Goal: Find specific page/section: Find specific page/section

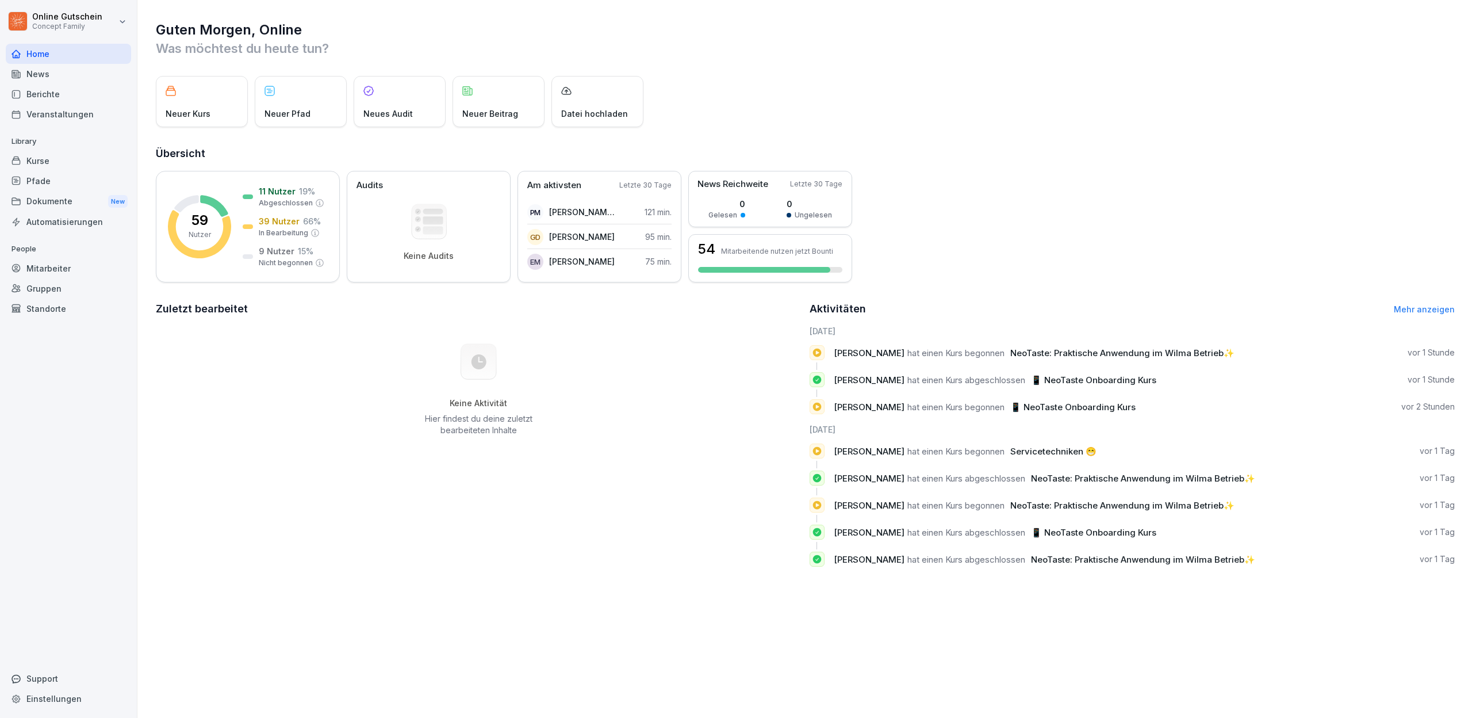
click at [34, 91] on div "Berichte" at bounding box center [68, 94] width 125 height 20
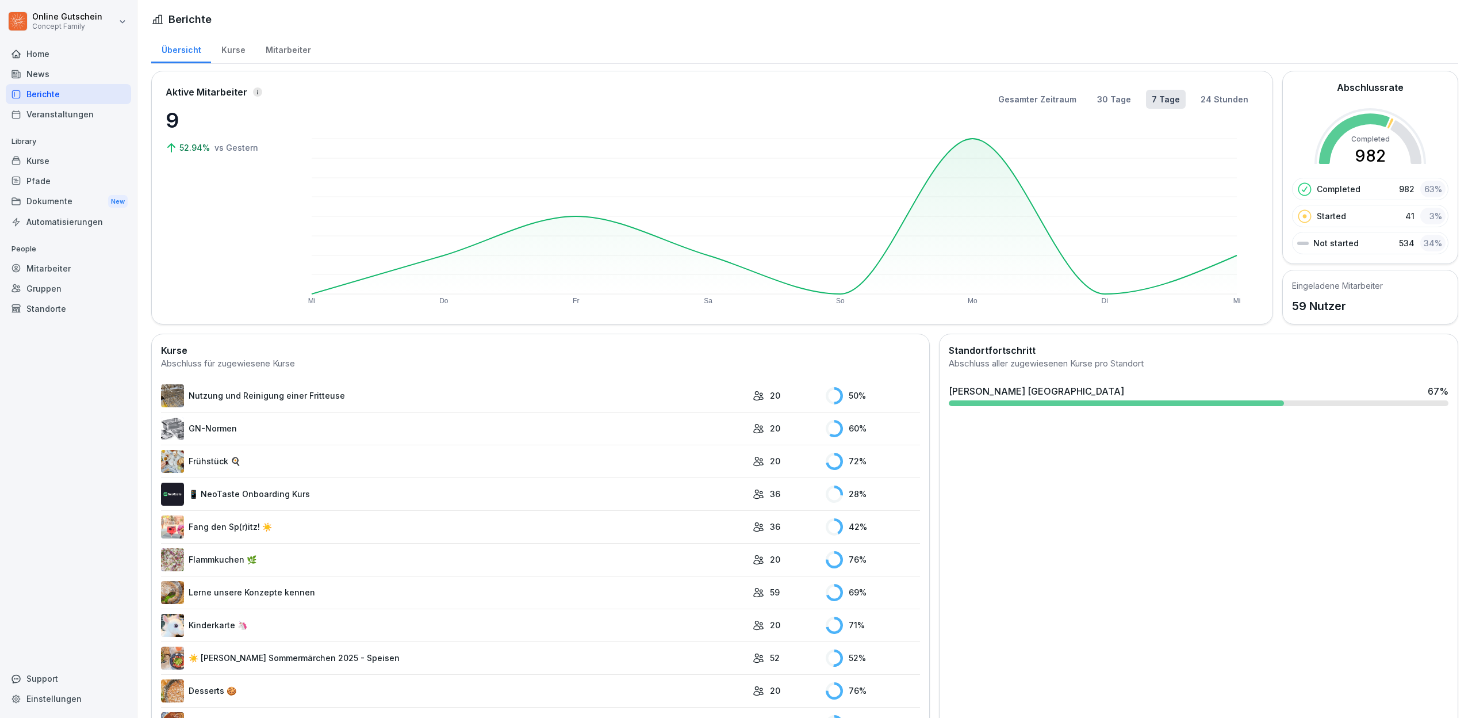
click at [43, 274] on div "Mitarbeiter" at bounding box center [68, 268] width 125 height 20
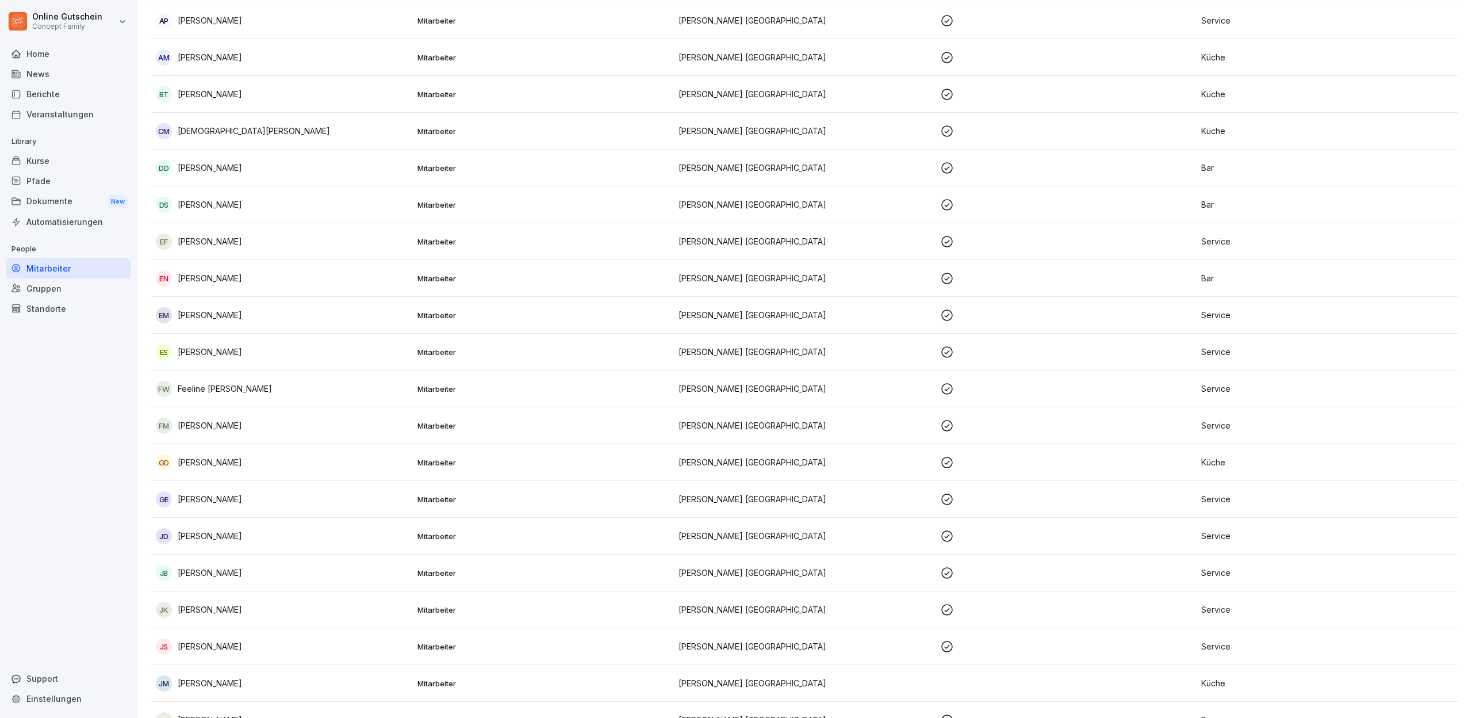
scroll to position [307, 0]
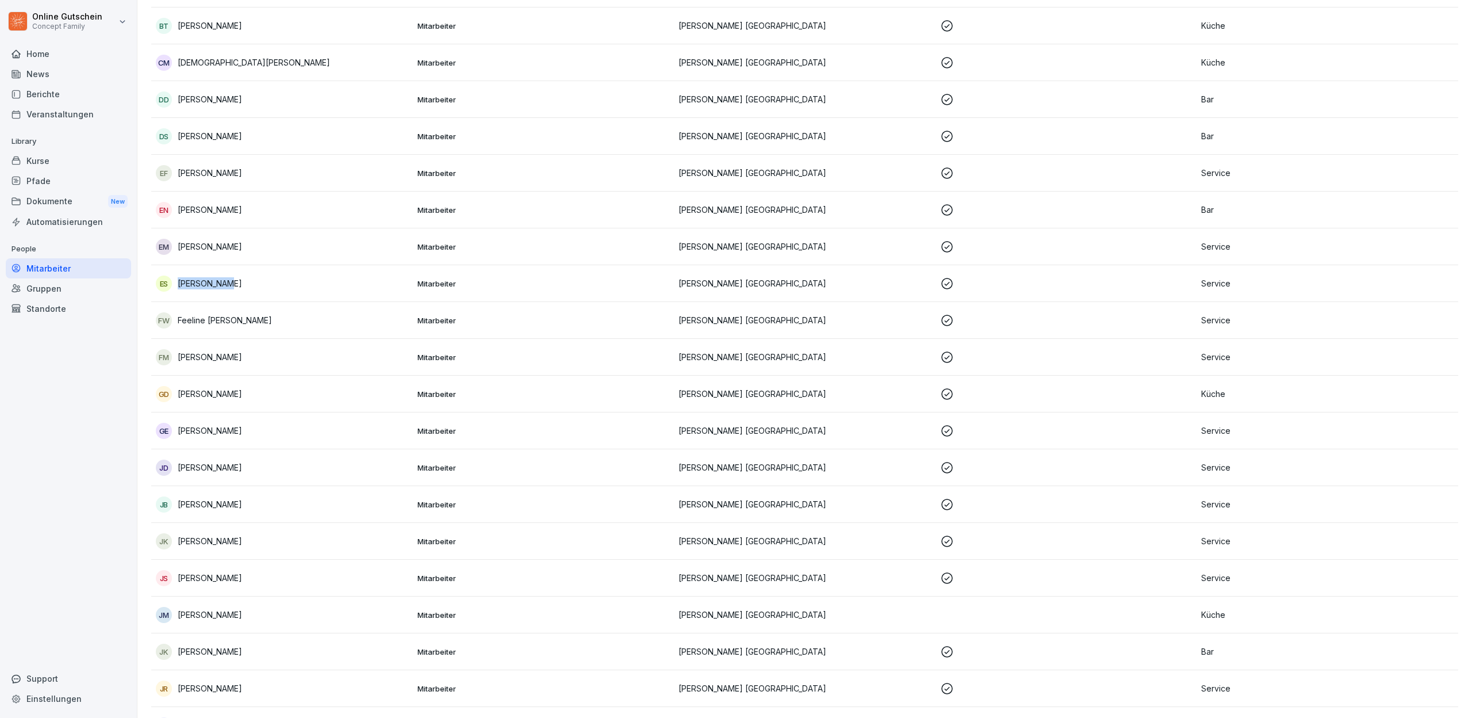
drag, startPoint x: 229, startPoint y: 289, endPoint x: 165, endPoint y: 284, distance: 65.2
click at [165, 284] on div "ES [PERSON_NAME]" at bounding box center [282, 284] width 253 height 16
drag, startPoint x: 224, startPoint y: 290, endPoint x: 182, endPoint y: 276, distance: 44.6
click at [182, 276] on div "ES [PERSON_NAME]" at bounding box center [282, 284] width 253 height 16
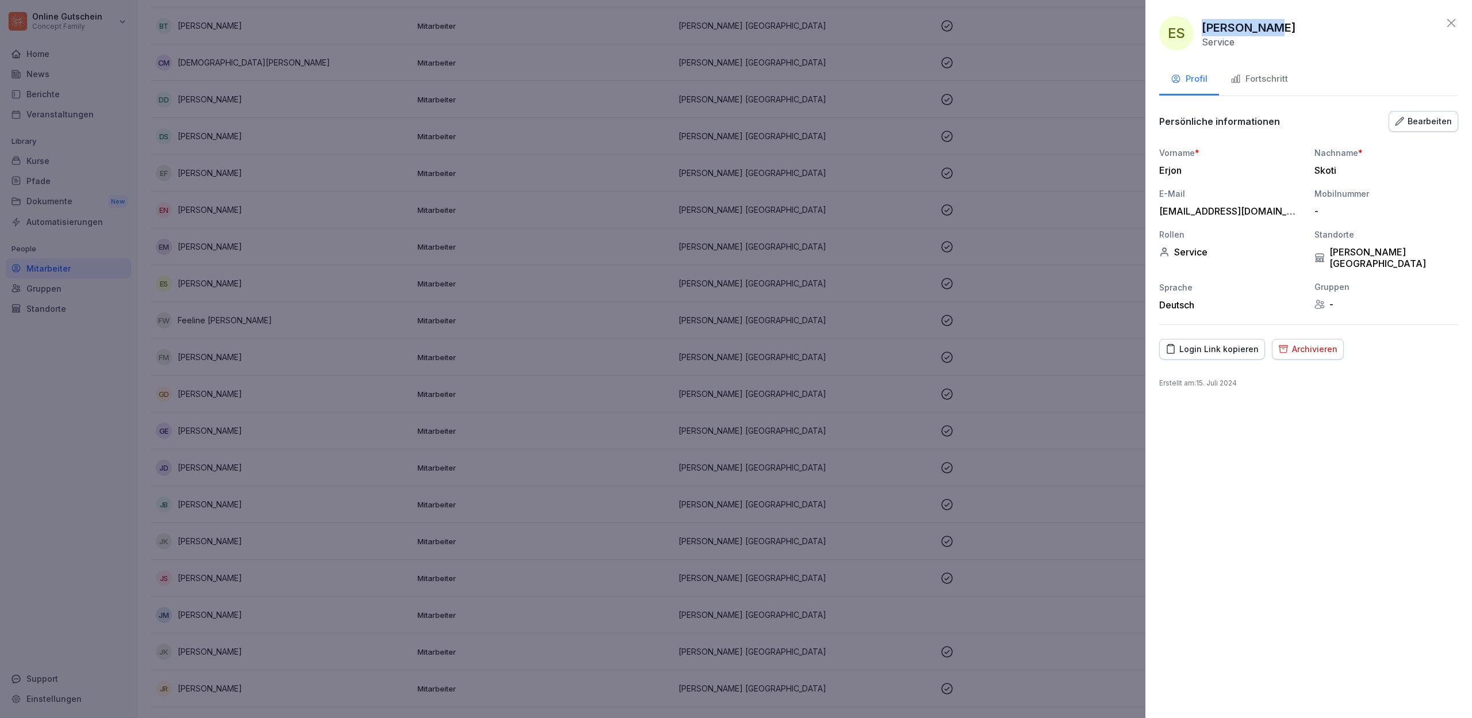
drag, startPoint x: 1269, startPoint y: 27, endPoint x: 1200, endPoint y: 26, distance: 68.5
click at [1200, 26] on div "ES [PERSON_NAME] Service" at bounding box center [1309, 33] width 299 height 35
copy p "[PERSON_NAME]"
click at [362, 213] on div at bounding box center [736, 359] width 1472 height 718
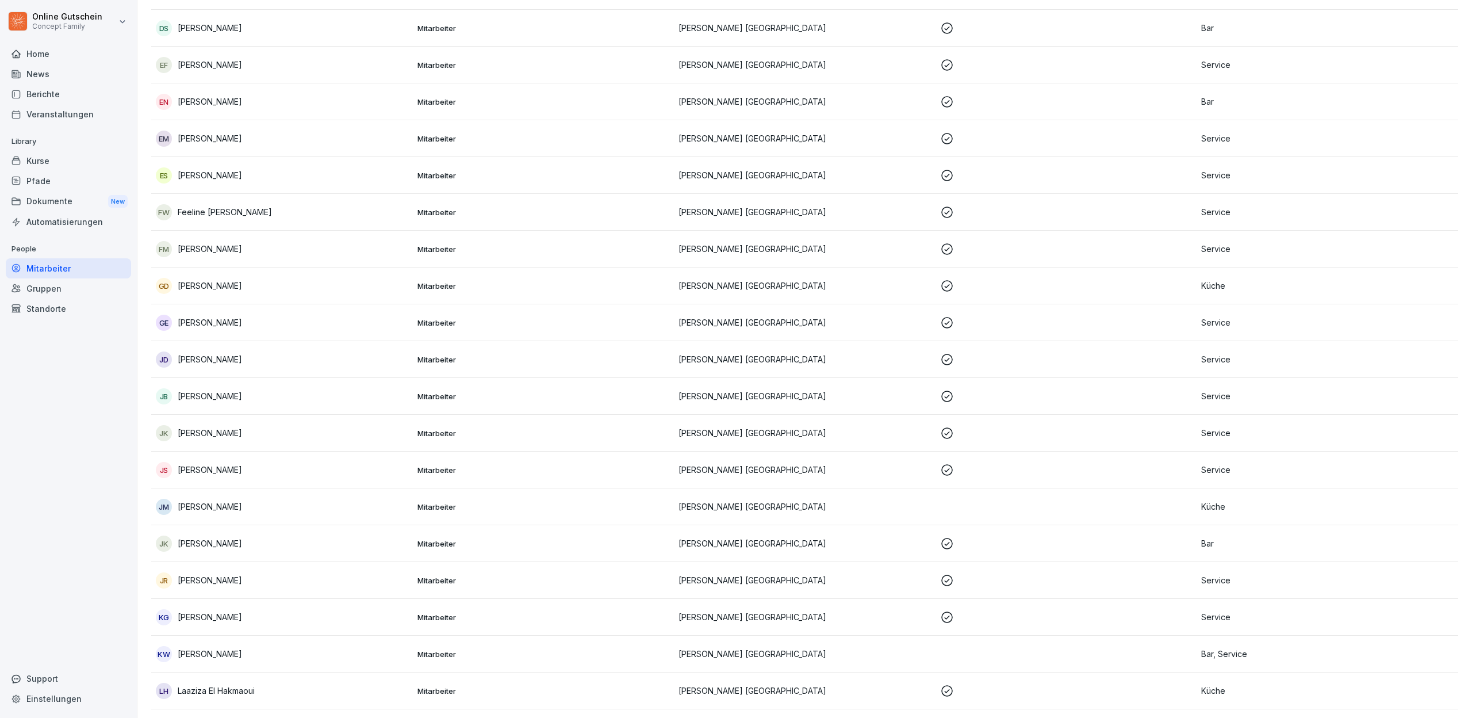
scroll to position [421, 0]
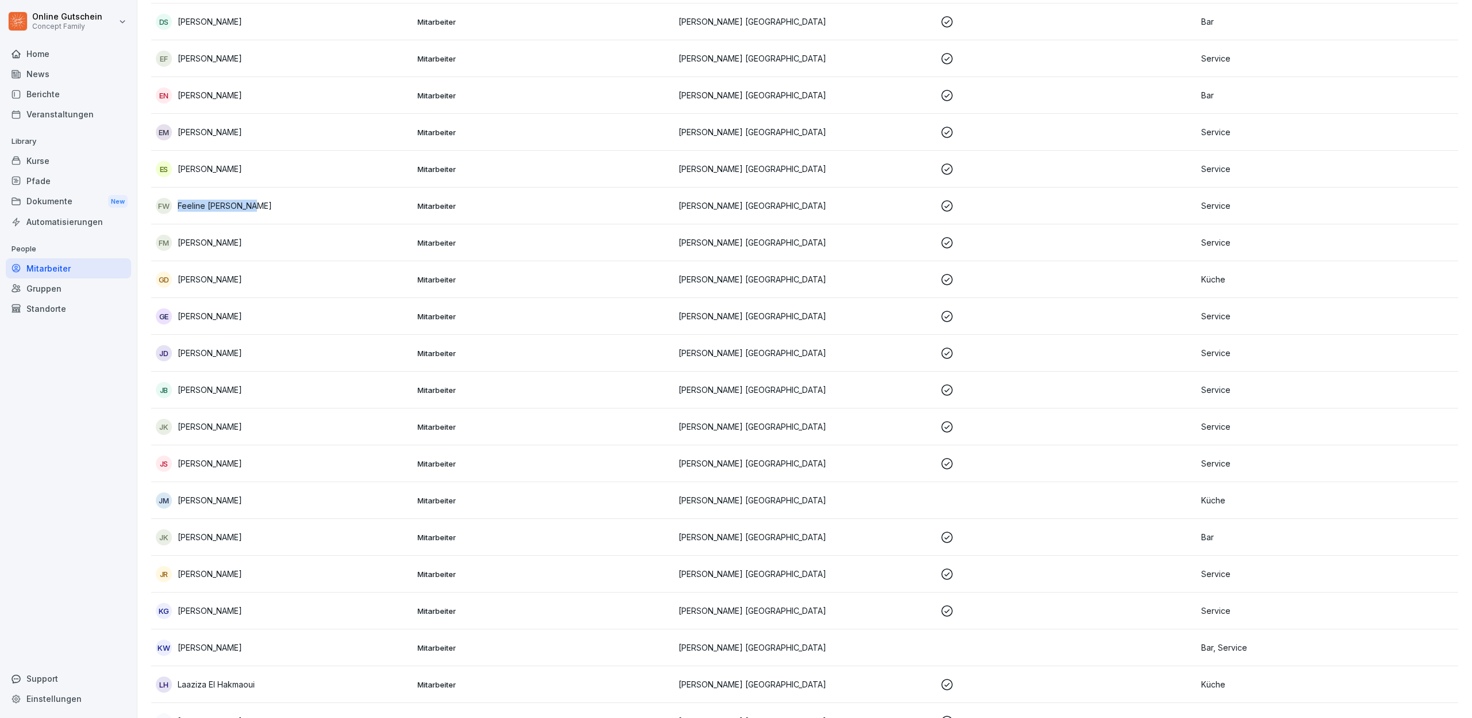
copy p "Feeline [PERSON_NAME]"
drag, startPoint x: 256, startPoint y: 206, endPoint x: 179, endPoint y: 207, distance: 77.1
click at [179, 207] on div "[PERSON_NAME] [PERSON_NAME]" at bounding box center [282, 206] width 253 height 16
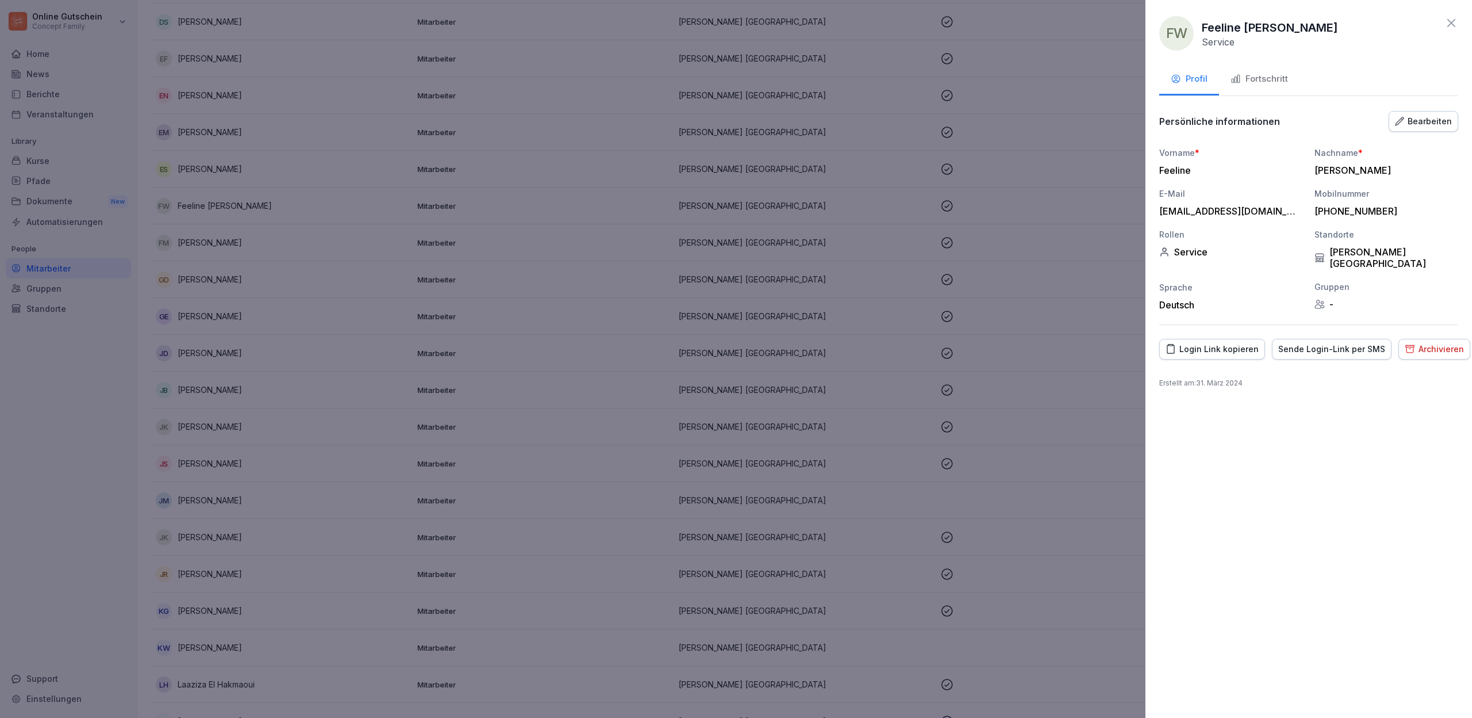
click at [236, 308] on div at bounding box center [736, 359] width 1472 height 718
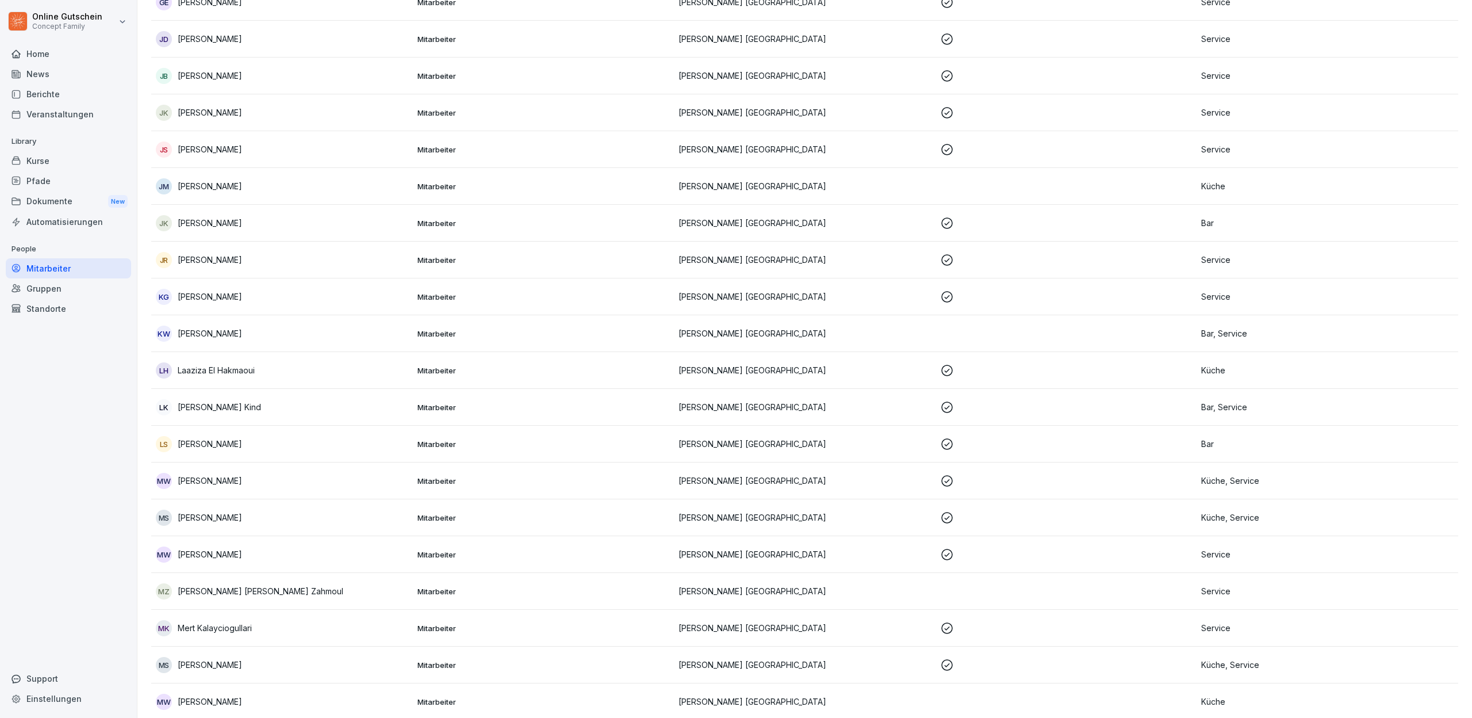
scroll to position [789, 0]
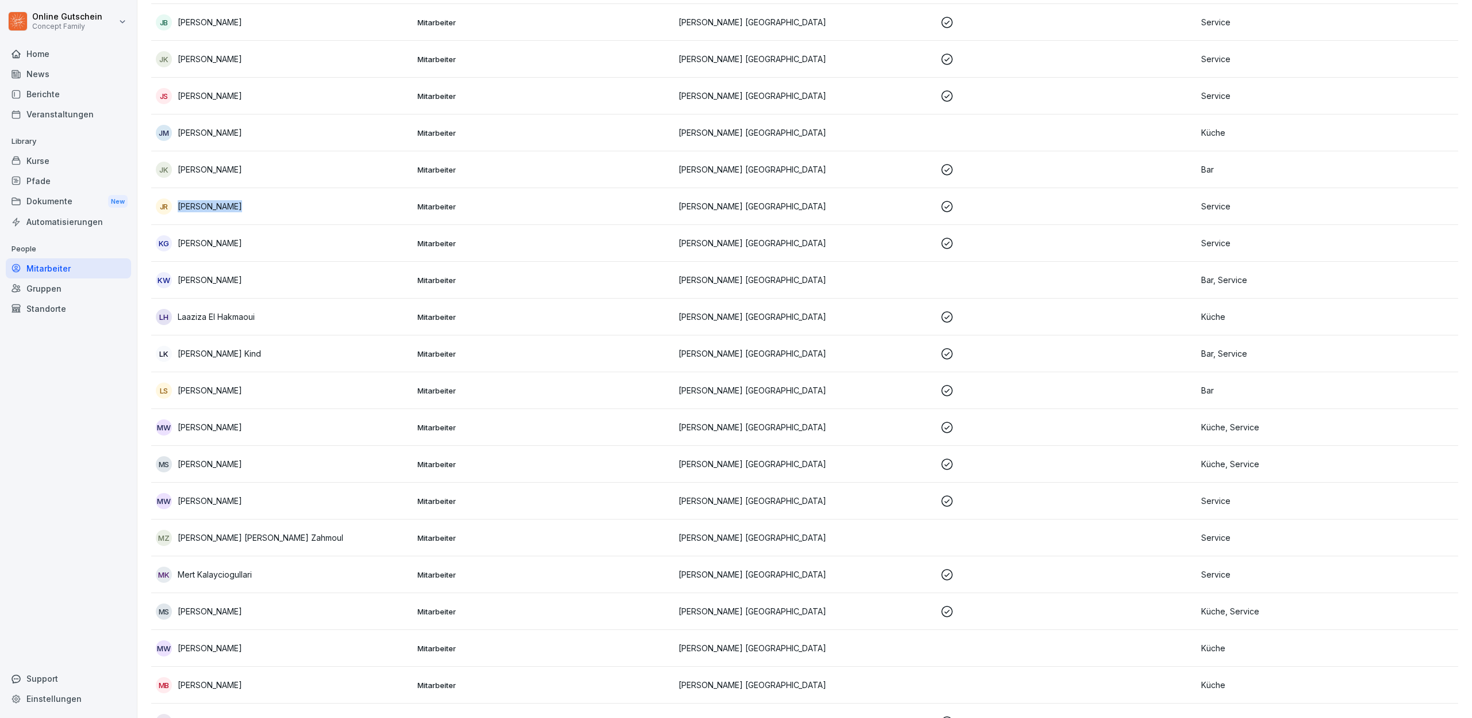
drag, startPoint x: 243, startPoint y: 208, endPoint x: 175, endPoint y: 206, distance: 67.3
click at [175, 206] on div "JR [PERSON_NAME]" at bounding box center [282, 206] width 253 height 16
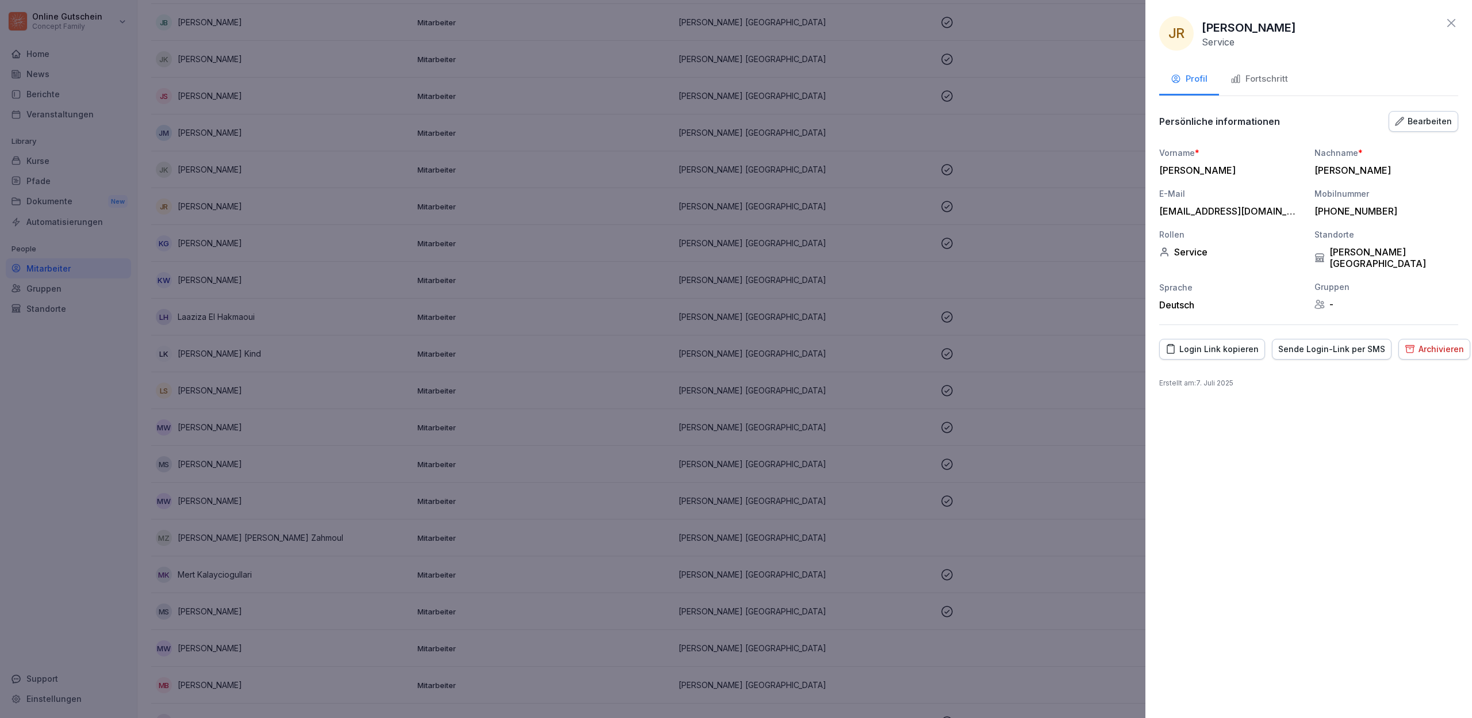
click at [175, 206] on div at bounding box center [736, 359] width 1472 height 718
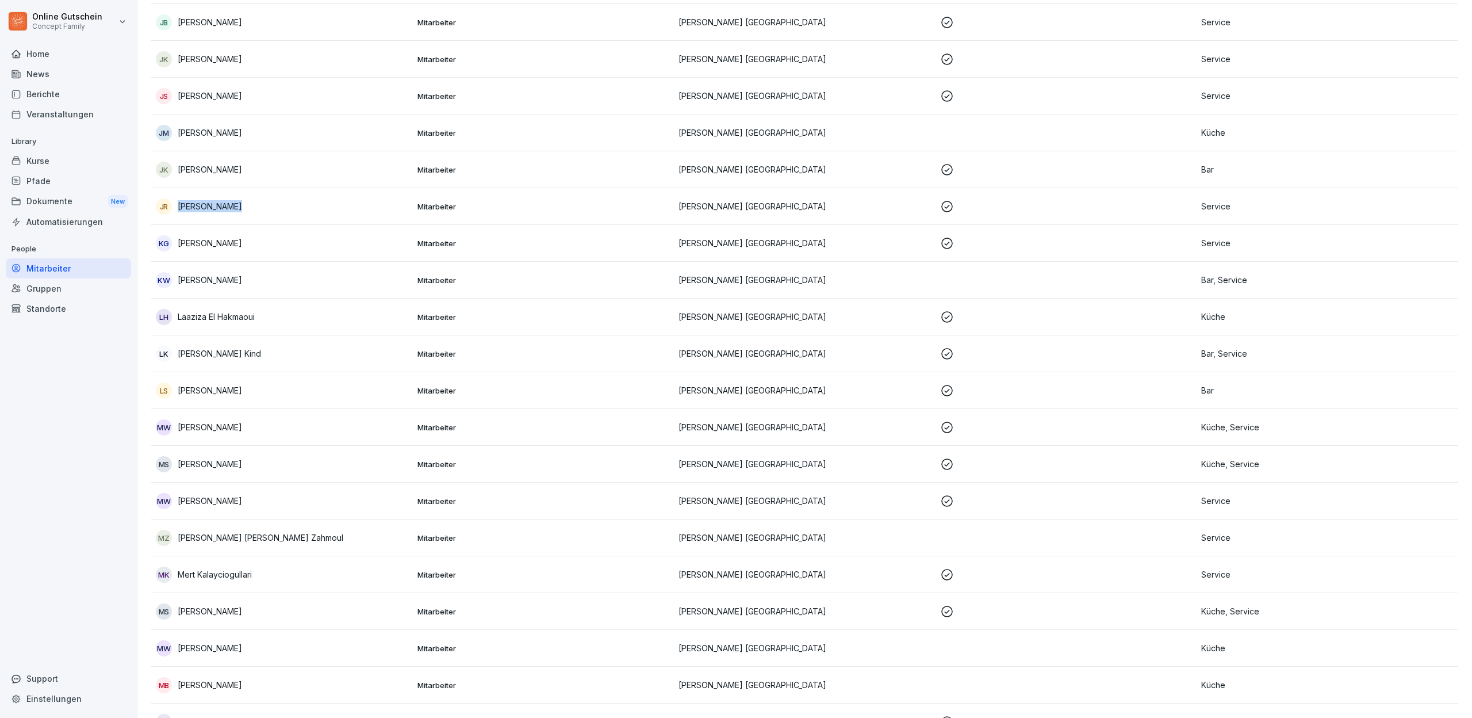
copy p "[PERSON_NAME]"
drag, startPoint x: 239, startPoint y: 209, endPoint x: 181, endPoint y: 209, distance: 58.1
click at [181, 209] on div "JR [PERSON_NAME]" at bounding box center [282, 206] width 253 height 16
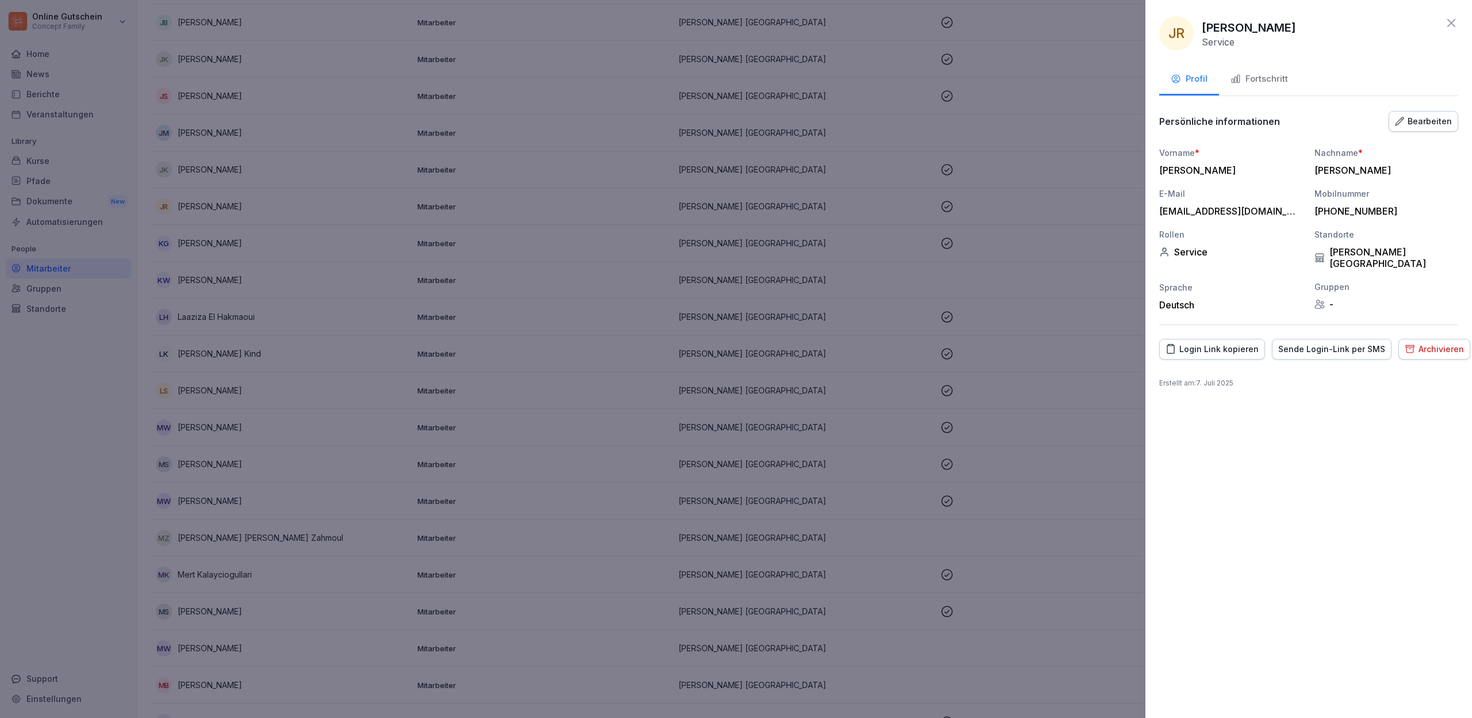
click at [108, 414] on div at bounding box center [736, 359] width 1472 height 718
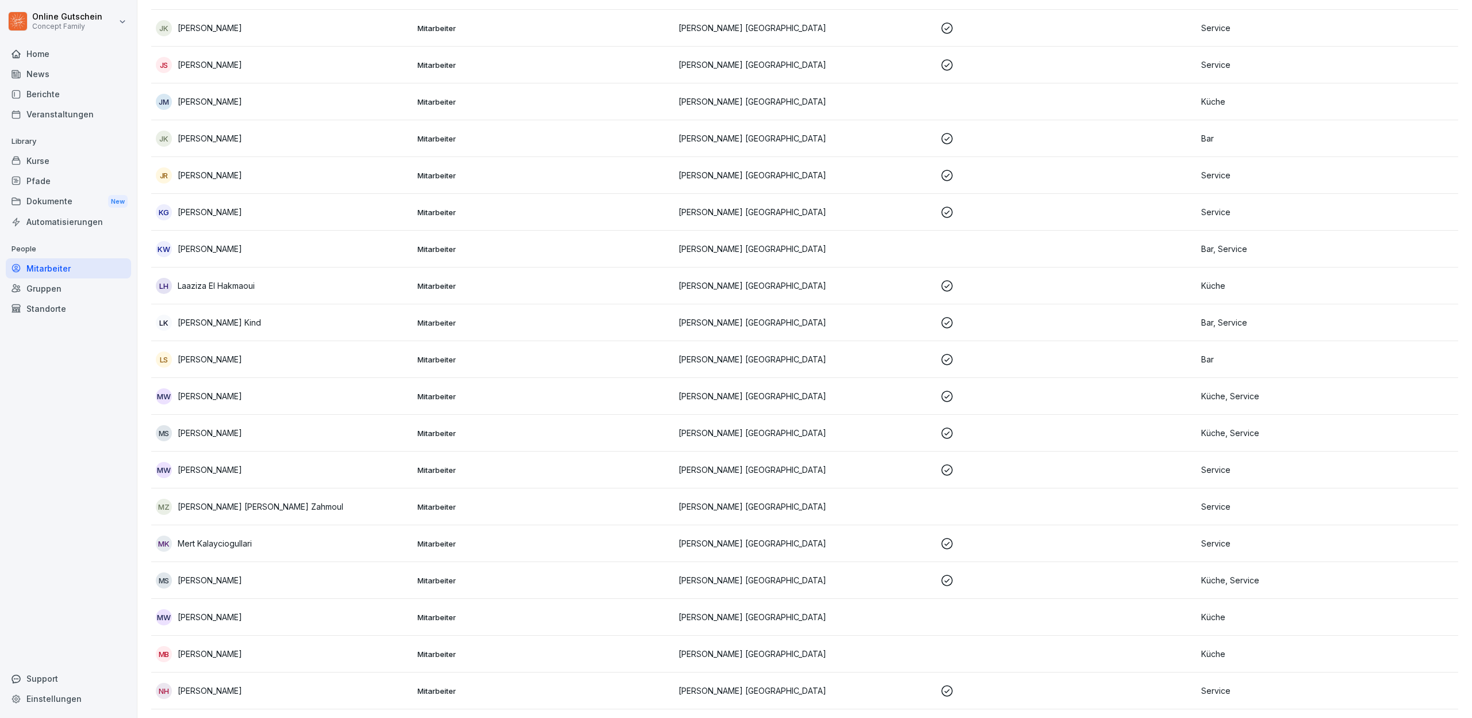
scroll to position [828, 0]
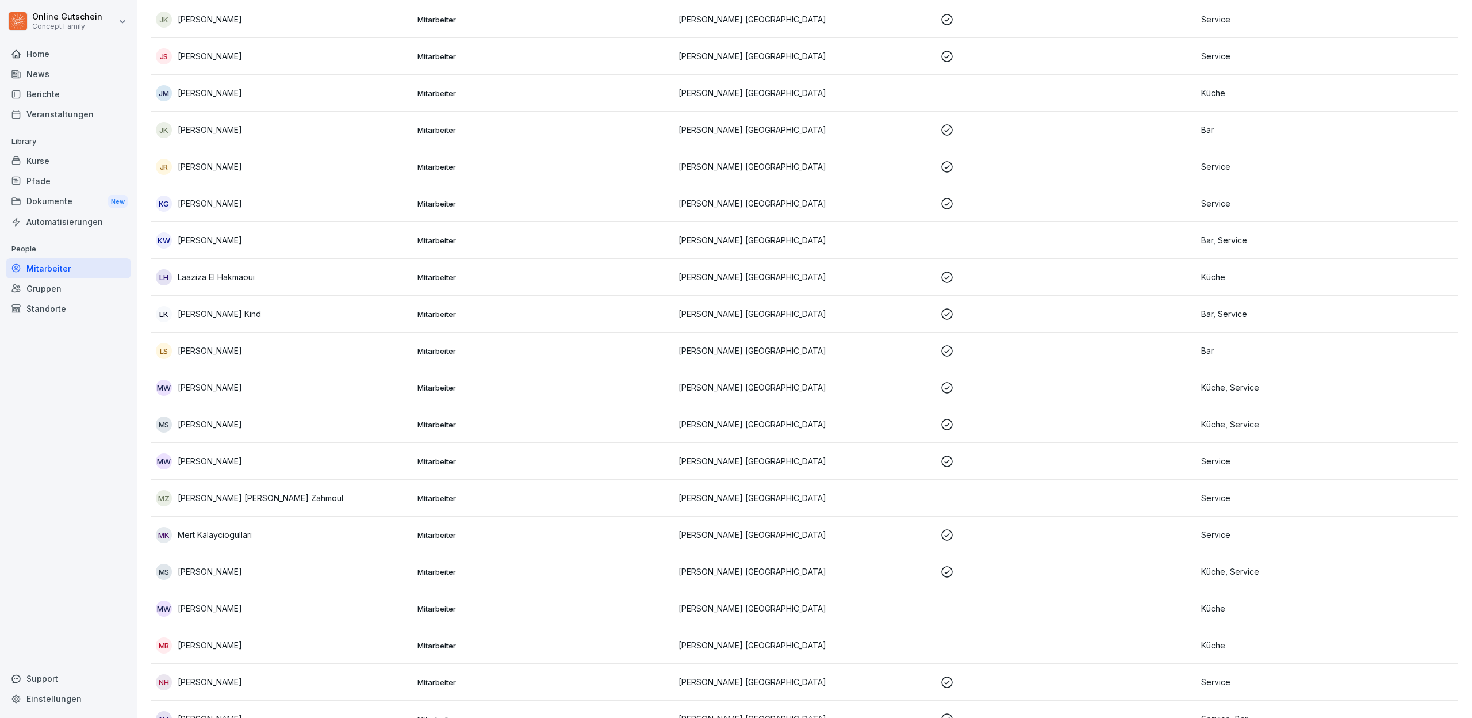
copy p "[PERSON_NAME]"
drag, startPoint x: 251, startPoint y: 243, endPoint x: 180, endPoint y: 241, distance: 70.8
click at [180, 241] on div "KW [PERSON_NAME]" at bounding box center [282, 240] width 253 height 16
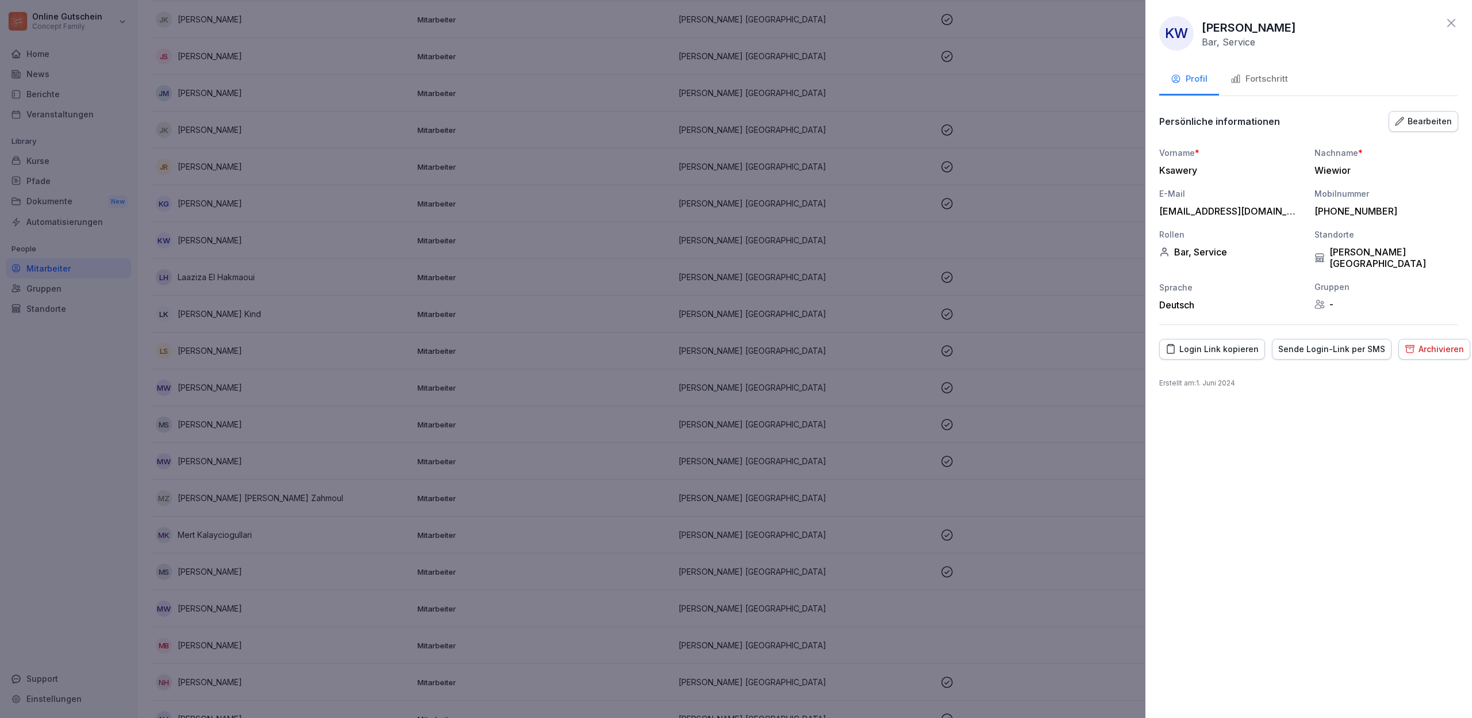
click at [88, 420] on div at bounding box center [736, 359] width 1472 height 718
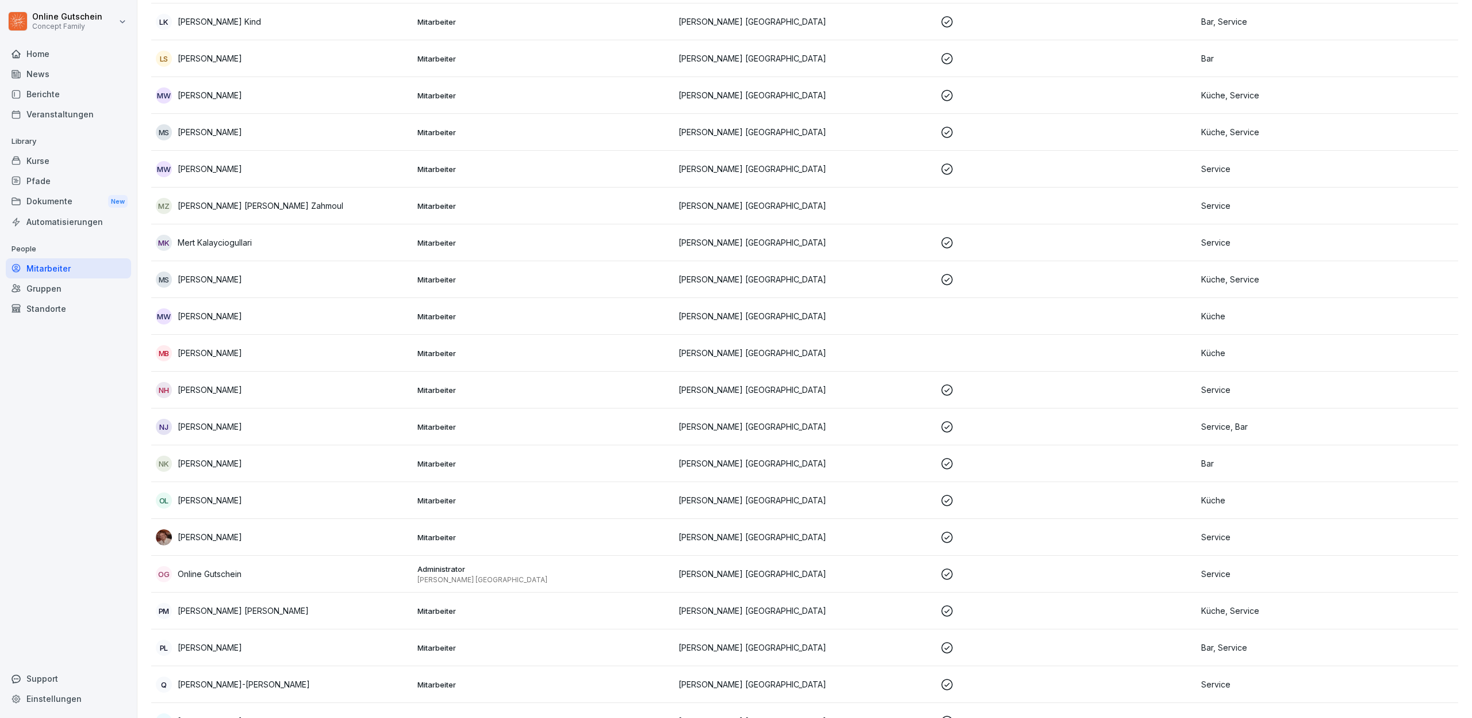
scroll to position [1136, 0]
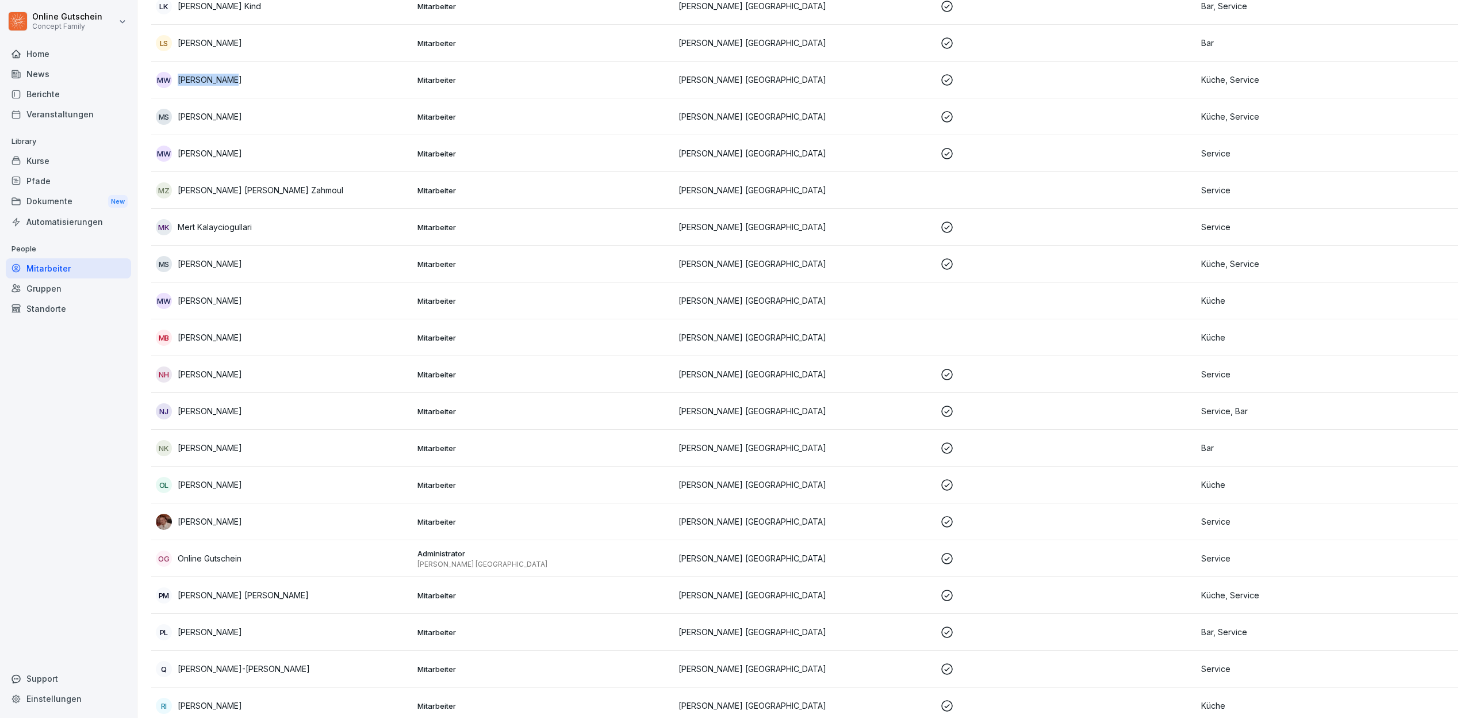
copy p "[PERSON_NAME]"
drag, startPoint x: 236, startPoint y: 85, endPoint x: 179, endPoint y: 81, distance: 56.5
click at [179, 81] on div "MW [PERSON_NAME]" at bounding box center [282, 80] width 253 height 16
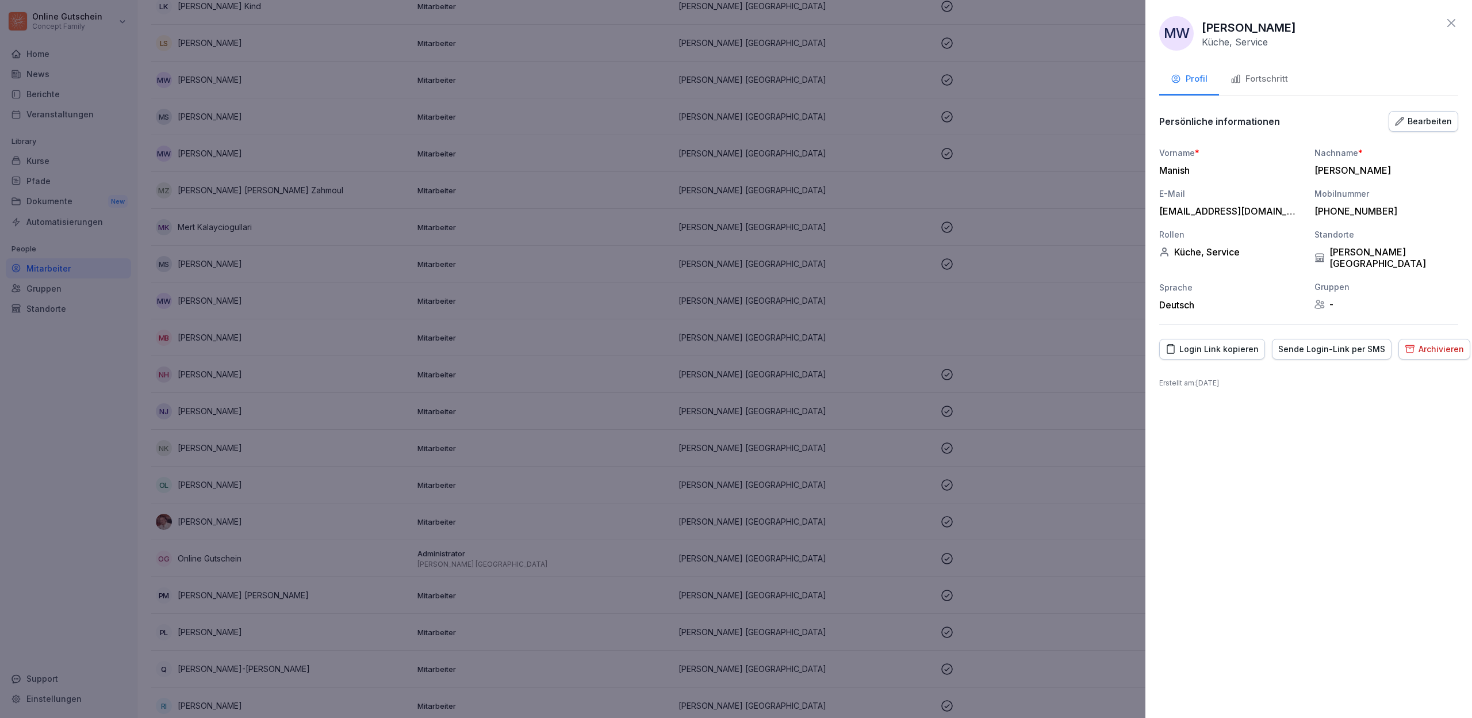
click at [43, 498] on div at bounding box center [736, 359] width 1472 height 718
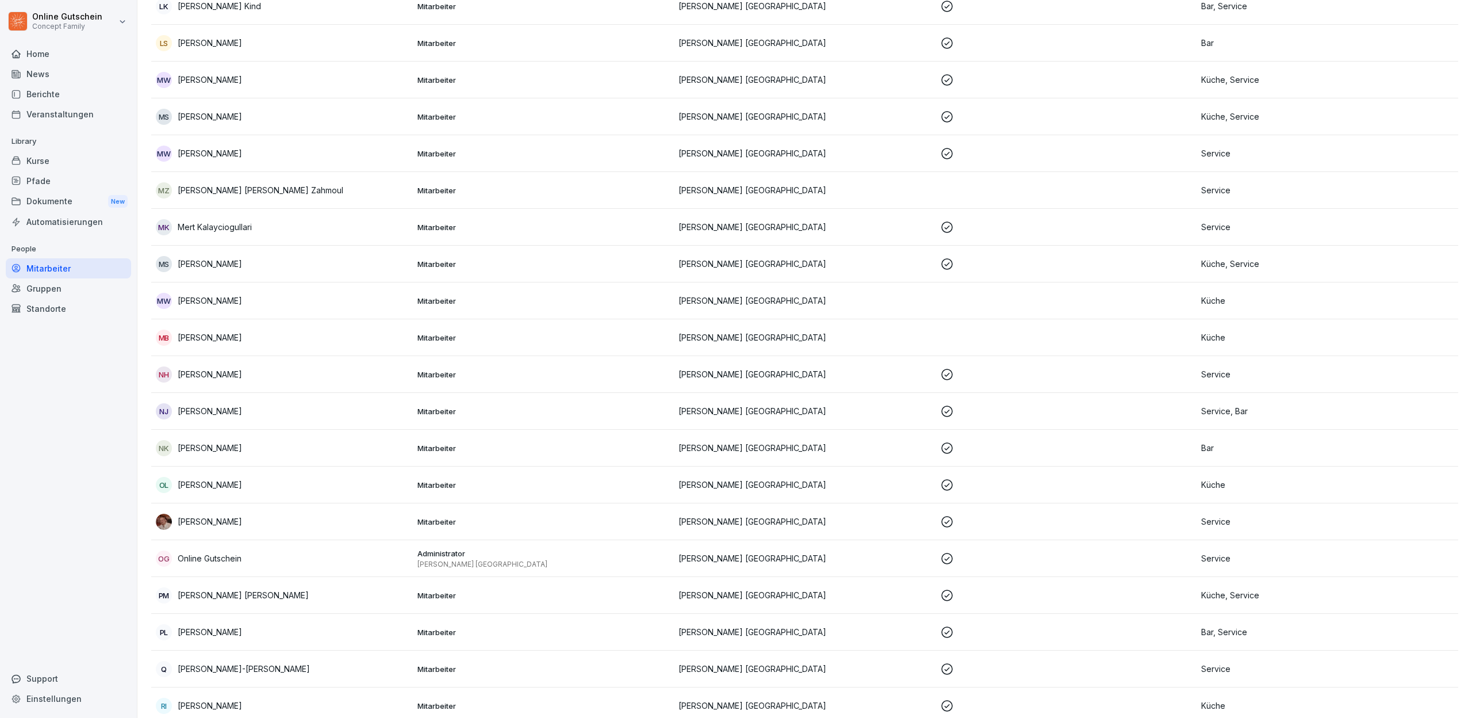
copy p "[PERSON_NAME]"
drag, startPoint x: 265, startPoint y: 269, endPoint x: 179, endPoint y: 266, distance: 85.7
click at [179, 266] on div "[PERSON_NAME]" at bounding box center [282, 264] width 253 height 16
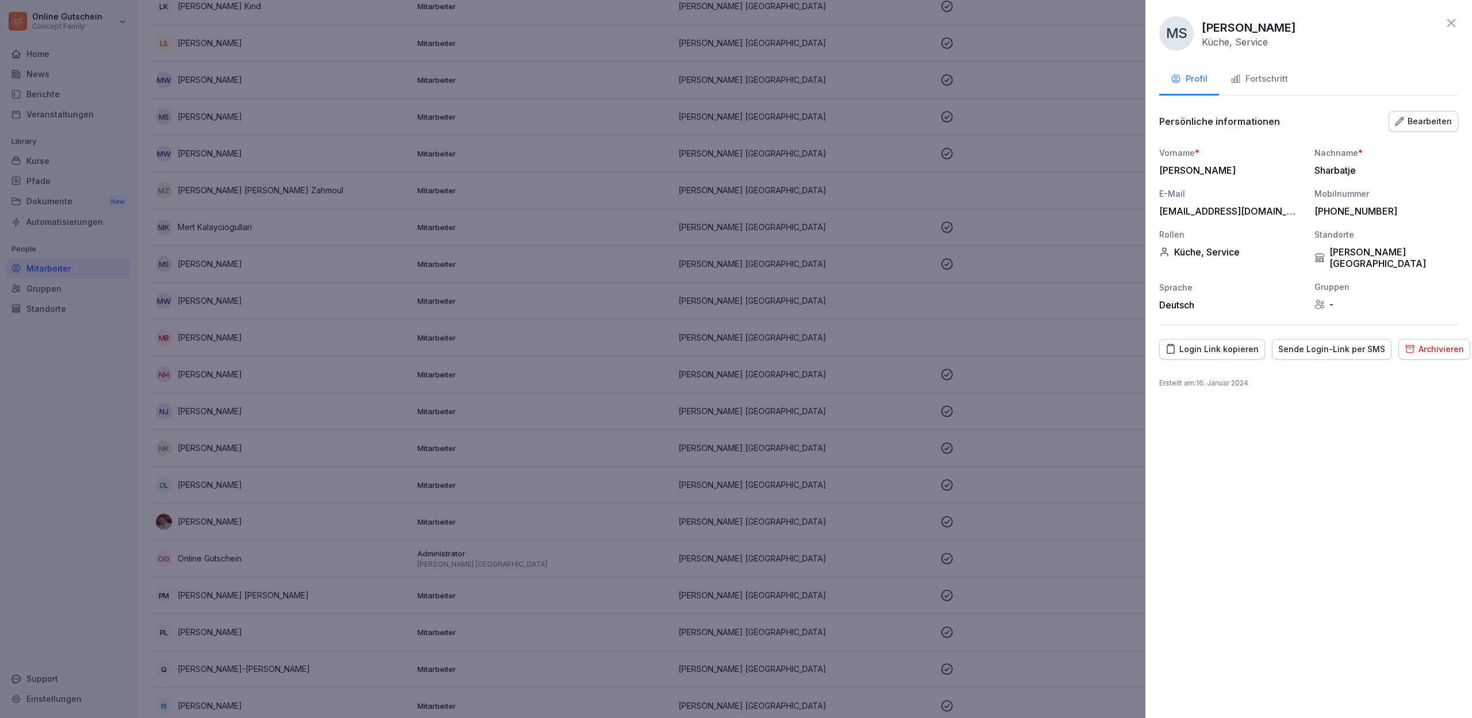
click at [108, 407] on div at bounding box center [736, 359] width 1472 height 718
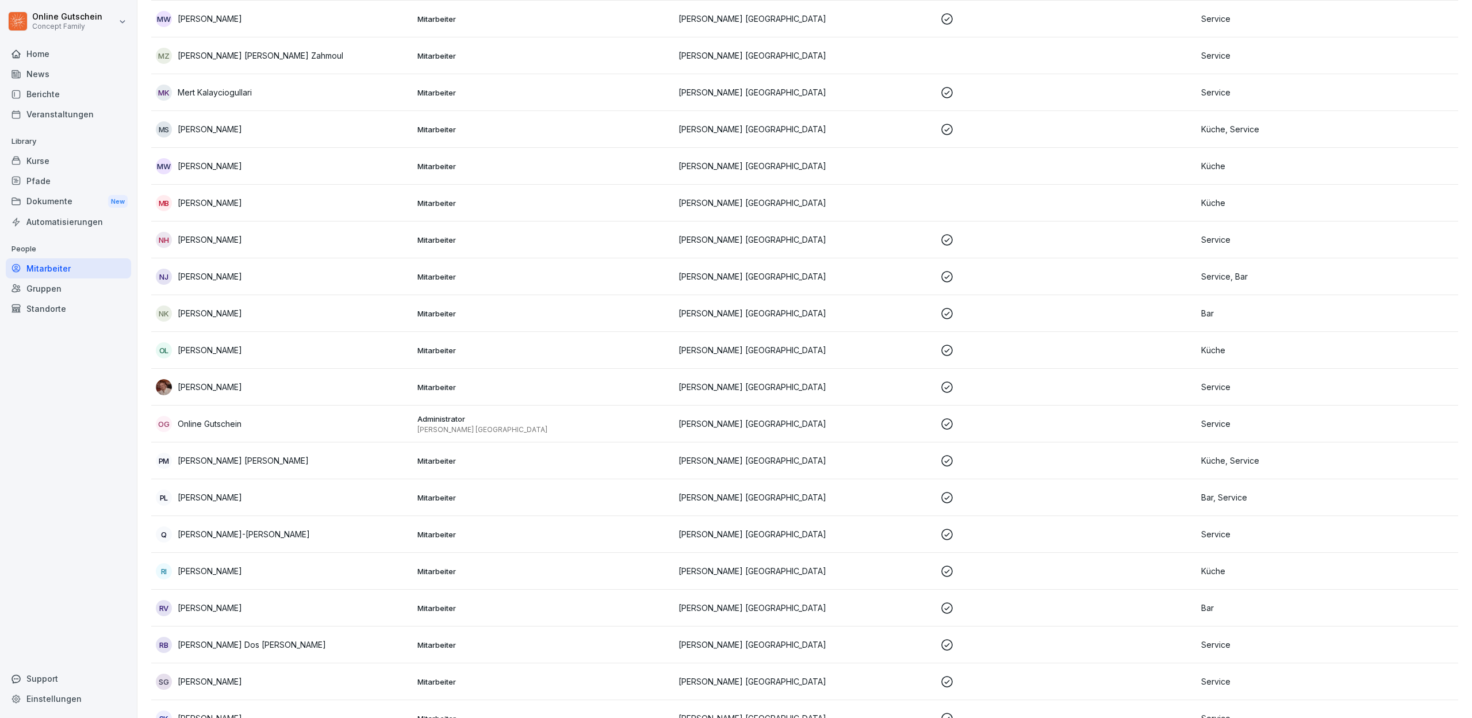
scroll to position [1278, 0]
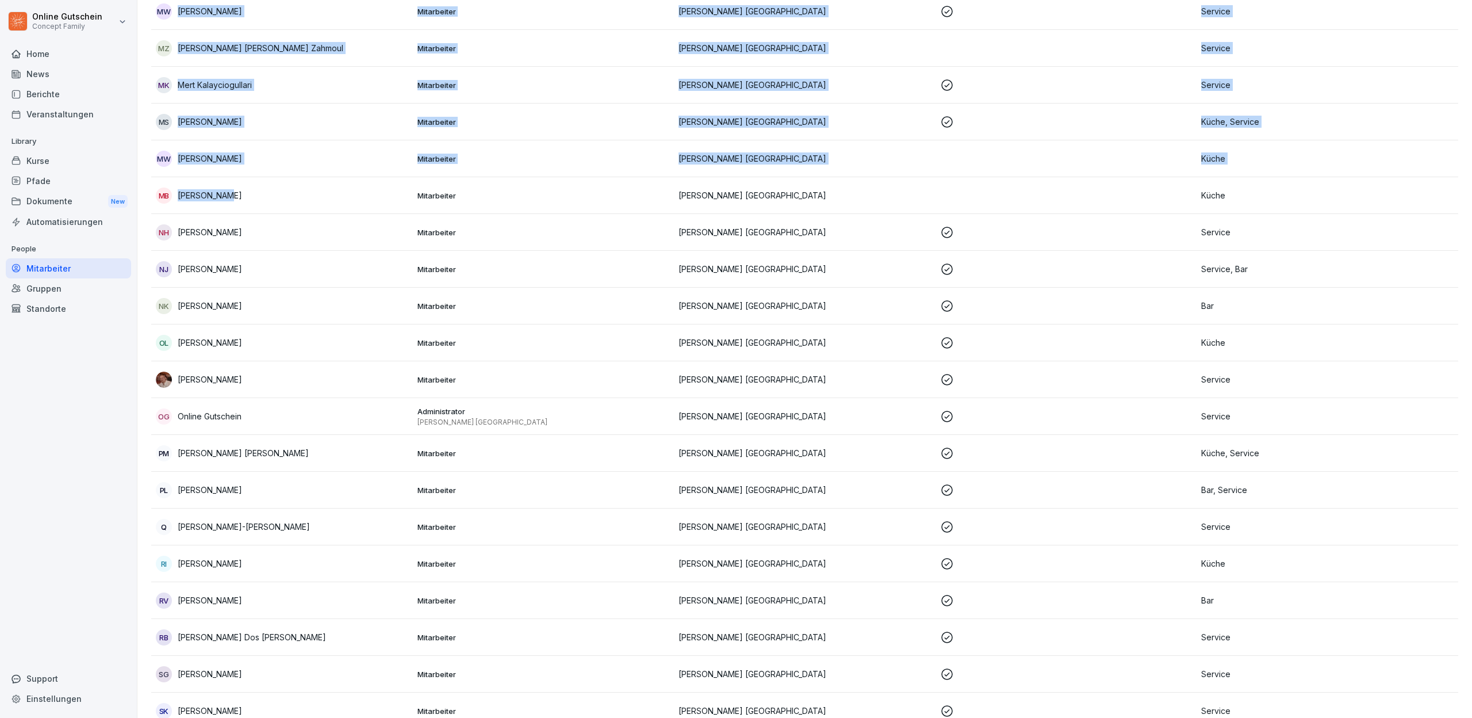
drag, startPoint x: 235, startPoint y: 197, endPoint x: 82, endPoint y: 443, distance: 290.6
click at [82, 443] on div "Online Gutschein Concept Family Home News Berichte Veranstaltungen Library Kurs…" at bounding box center [736, 359] width 1472 height 718
click at [82, 443] on div "Home News Berichte Veranstaltungen Library Kurse Pfade Dokumente New Automatisi…" at bounding box center [68, 374] width 125 height 675
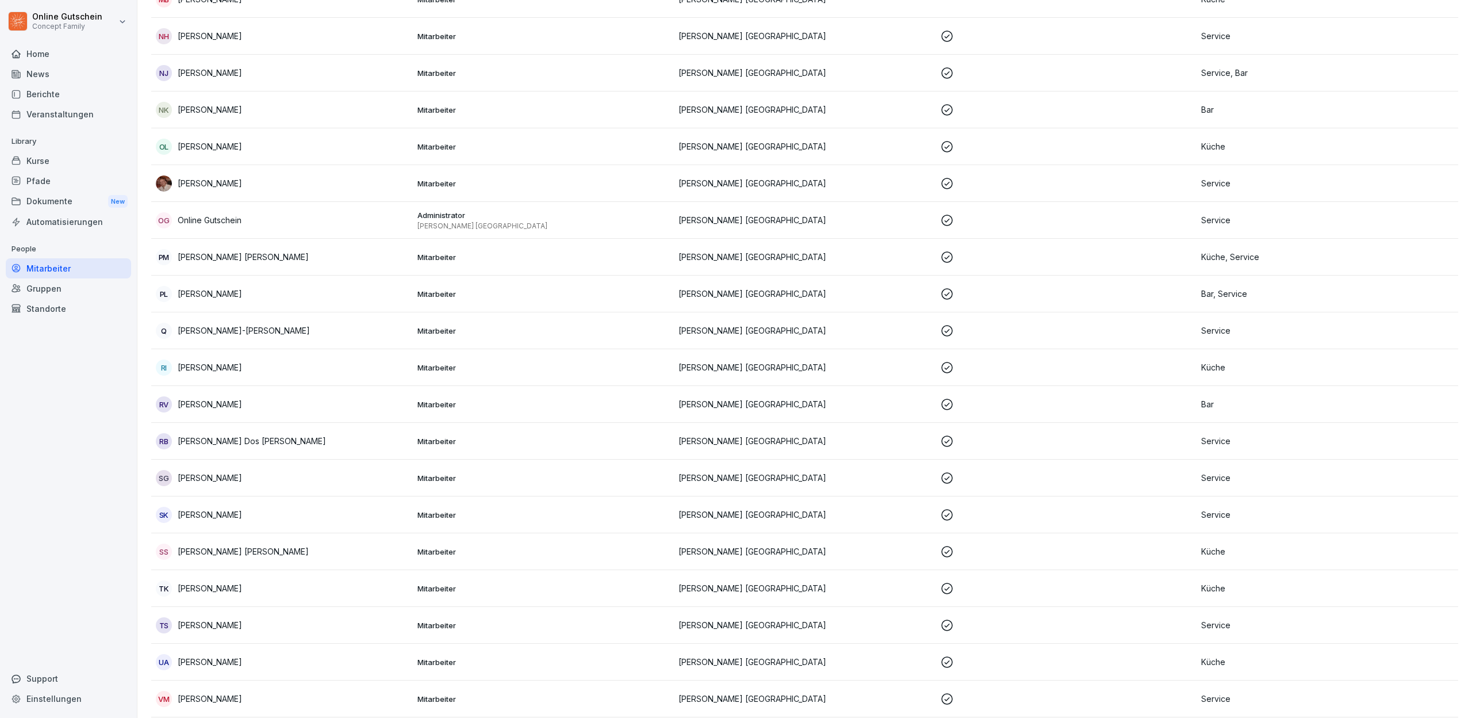
scroll to position [1475, 0]
copy p "Online Gutschein"
drag, startPoint x: 248, startPoint y: 222, endPoint x: 174, endPoint y: 224, distance: 73.7
click at [174, 224] on div "OG Online Gutschein" at bounding box center [282, 219] width 253 height 16
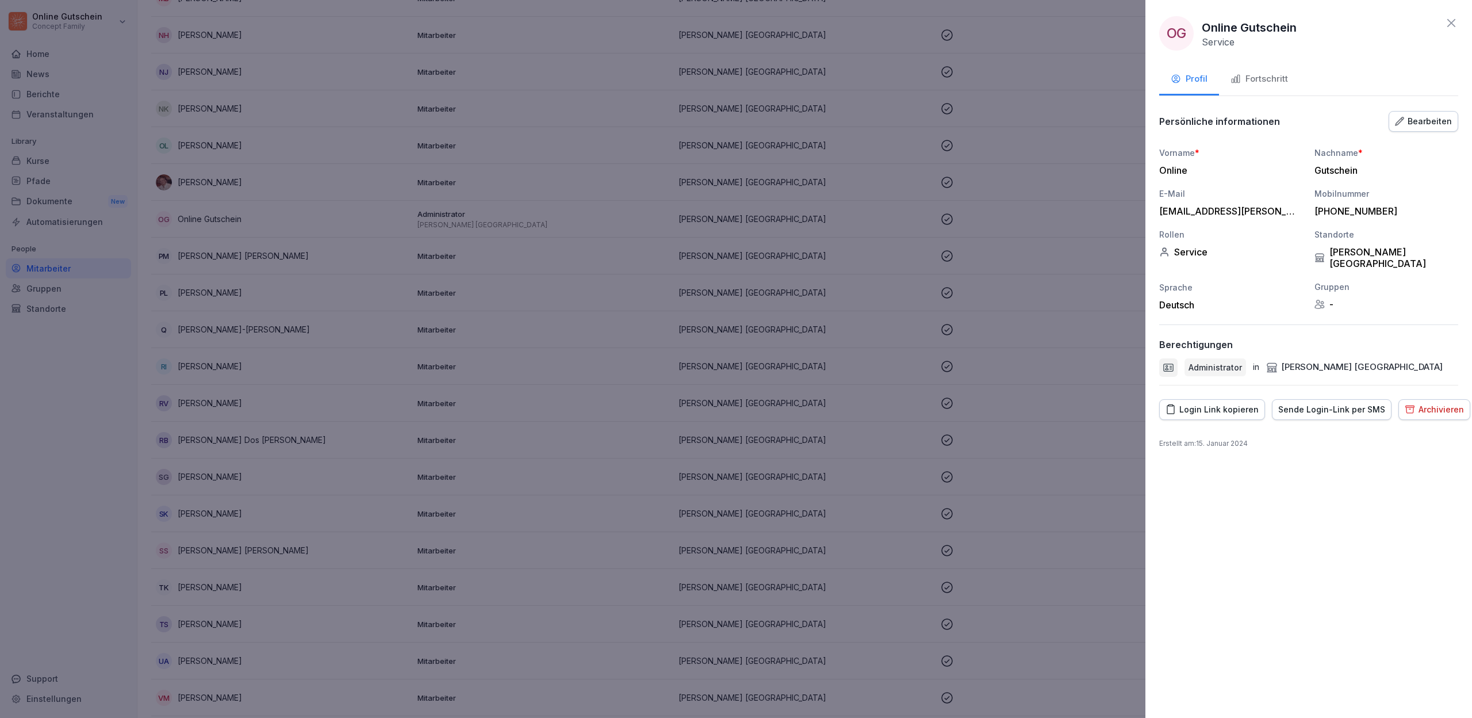
click at [40, 504] on div at bounding box center [736, 359] width 1472 height 718
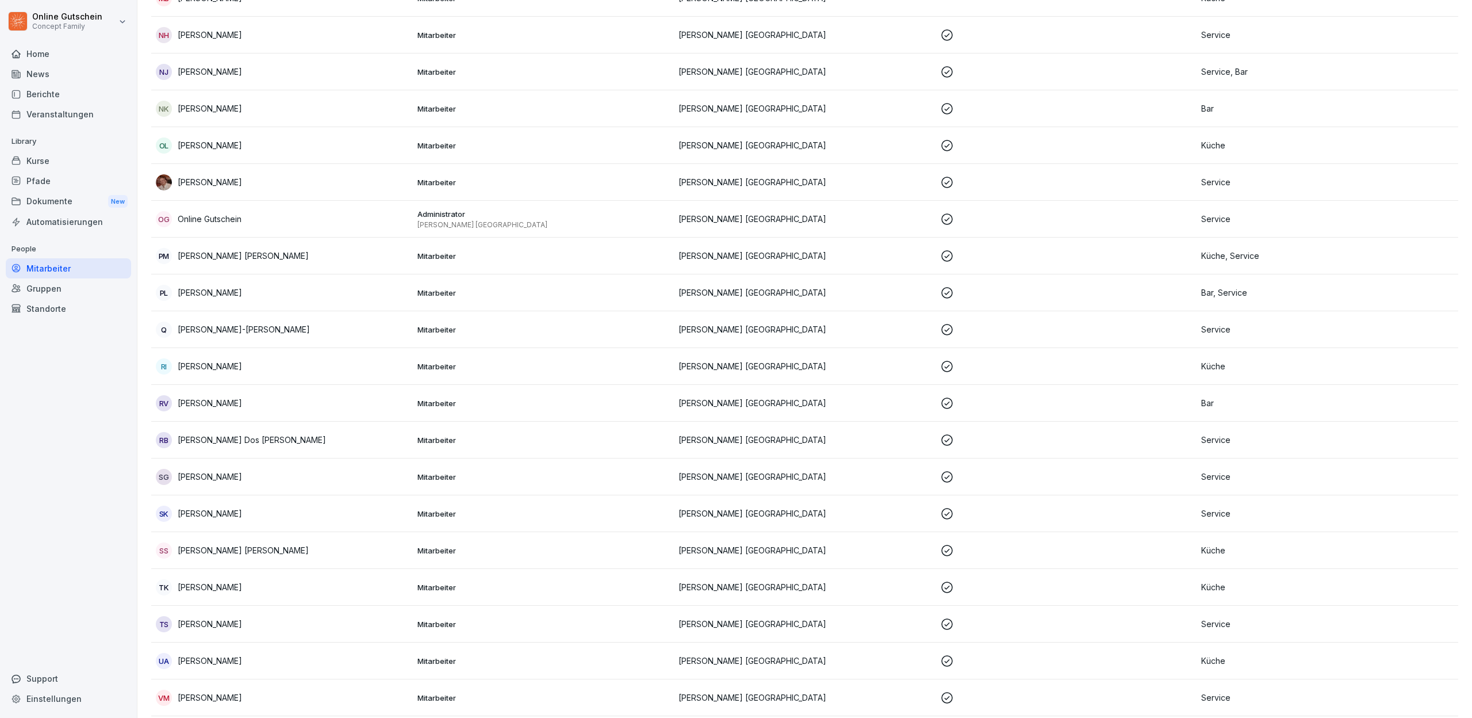
copy p "[PERSON_NAME]"
drag, startPoint x: 248, startPoint y: 296, endPoint x: 153, endPoint y: 296, distance: 94.9
click at [153, 296] on td "[PERSON_NAME]" at bounding box center [282, 292] width 262 height 37
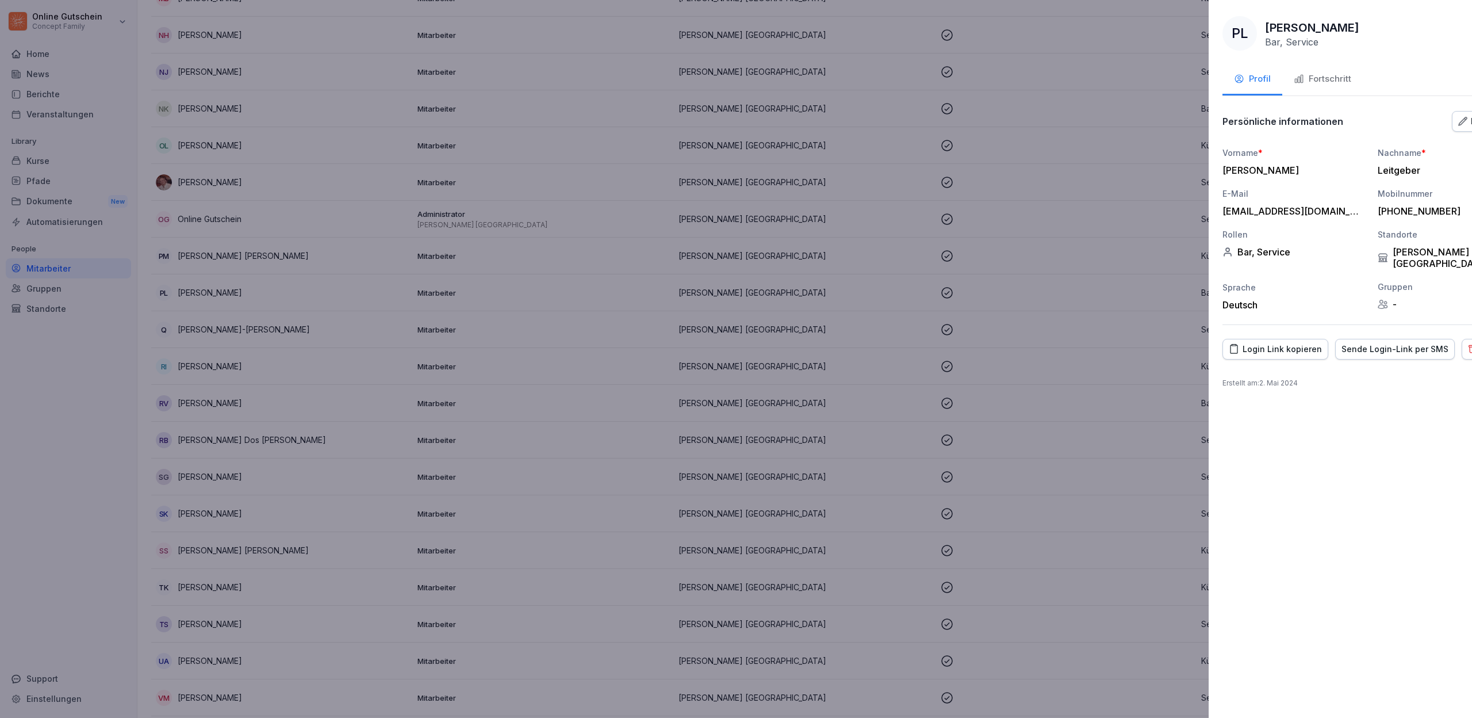
click at [47, 558] on div at bounding box center [736, 359] width 1472 height 718
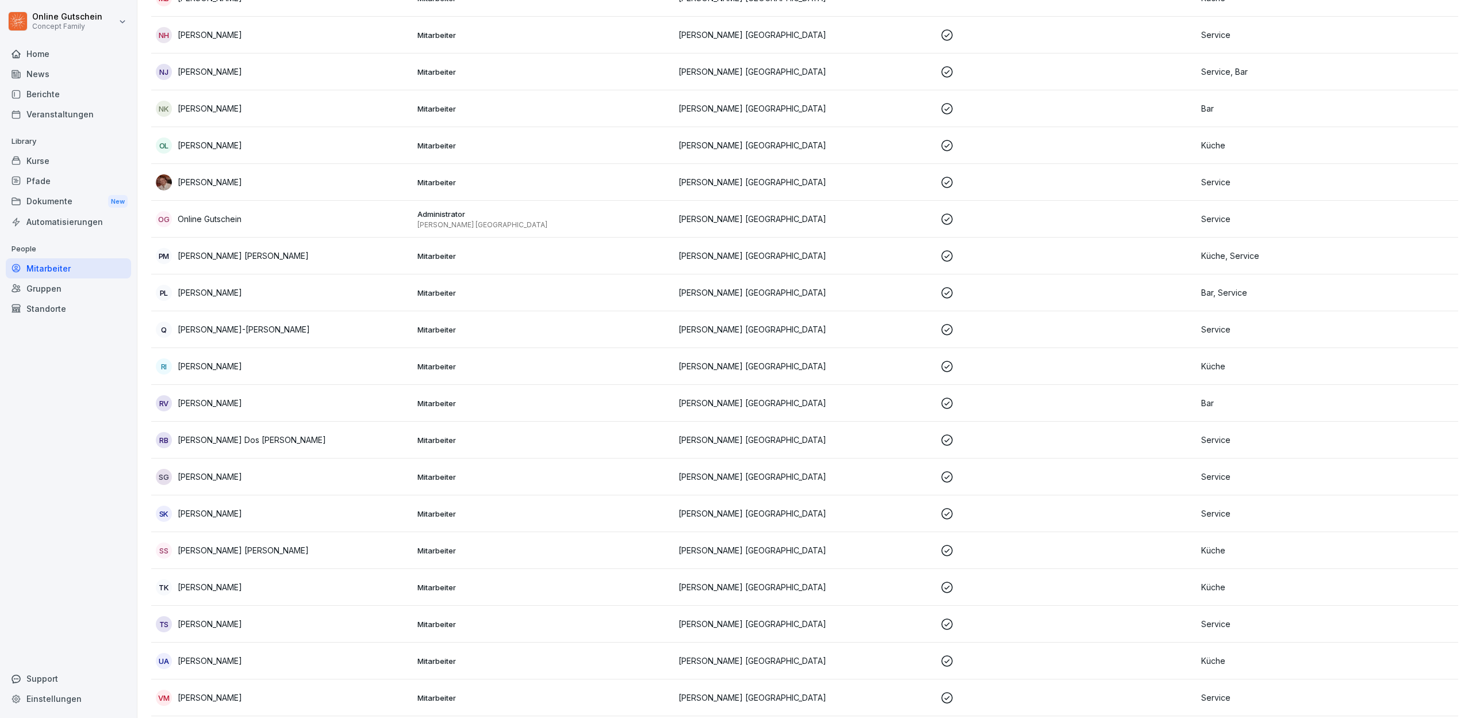
click at [47, 558] on div "Home News Berichte Veranstaltungen Library Kurse Pfade Dokumente New Automatisi…" at bounding box center [68, 374] width 125 height 675
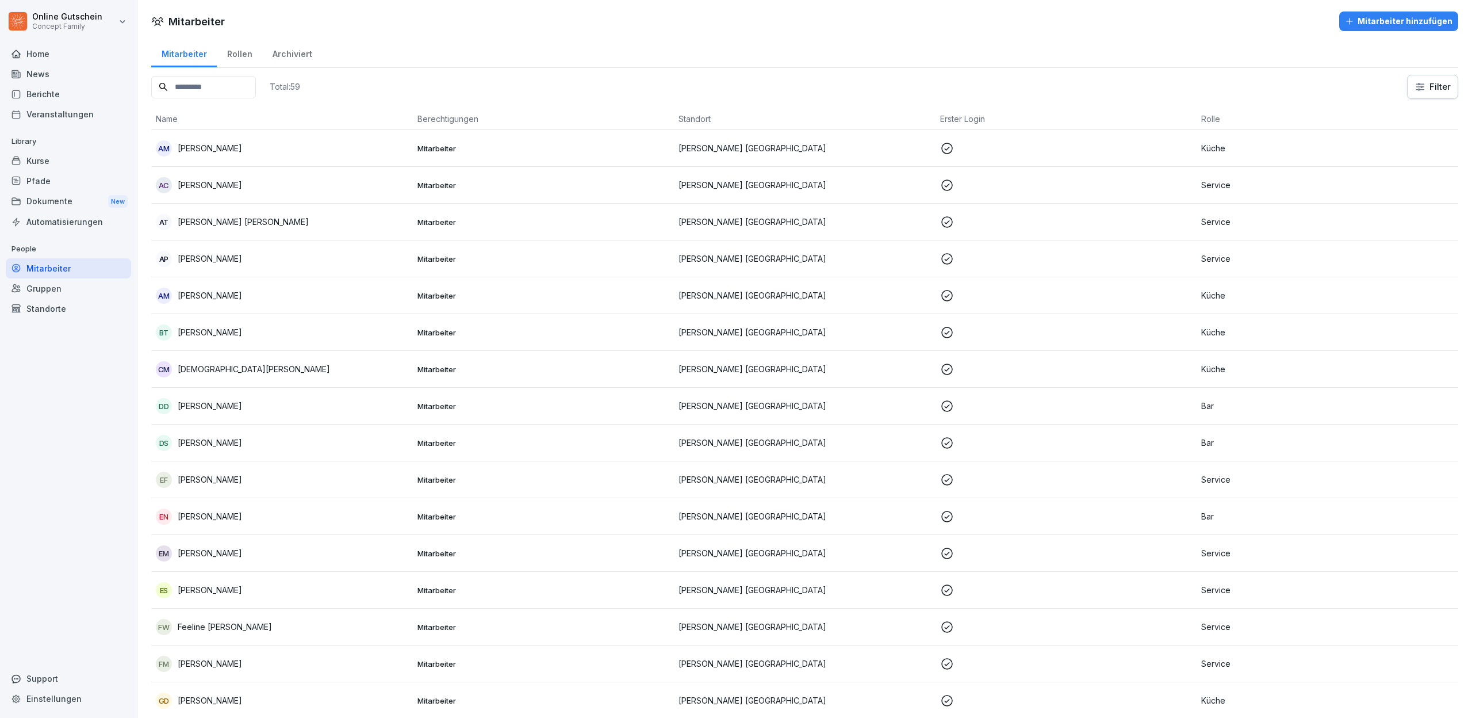
scroll to position [0, 0]
click at [289, 50] on div "Archiviert" at bounding box center [292, 52] width 60 height 29
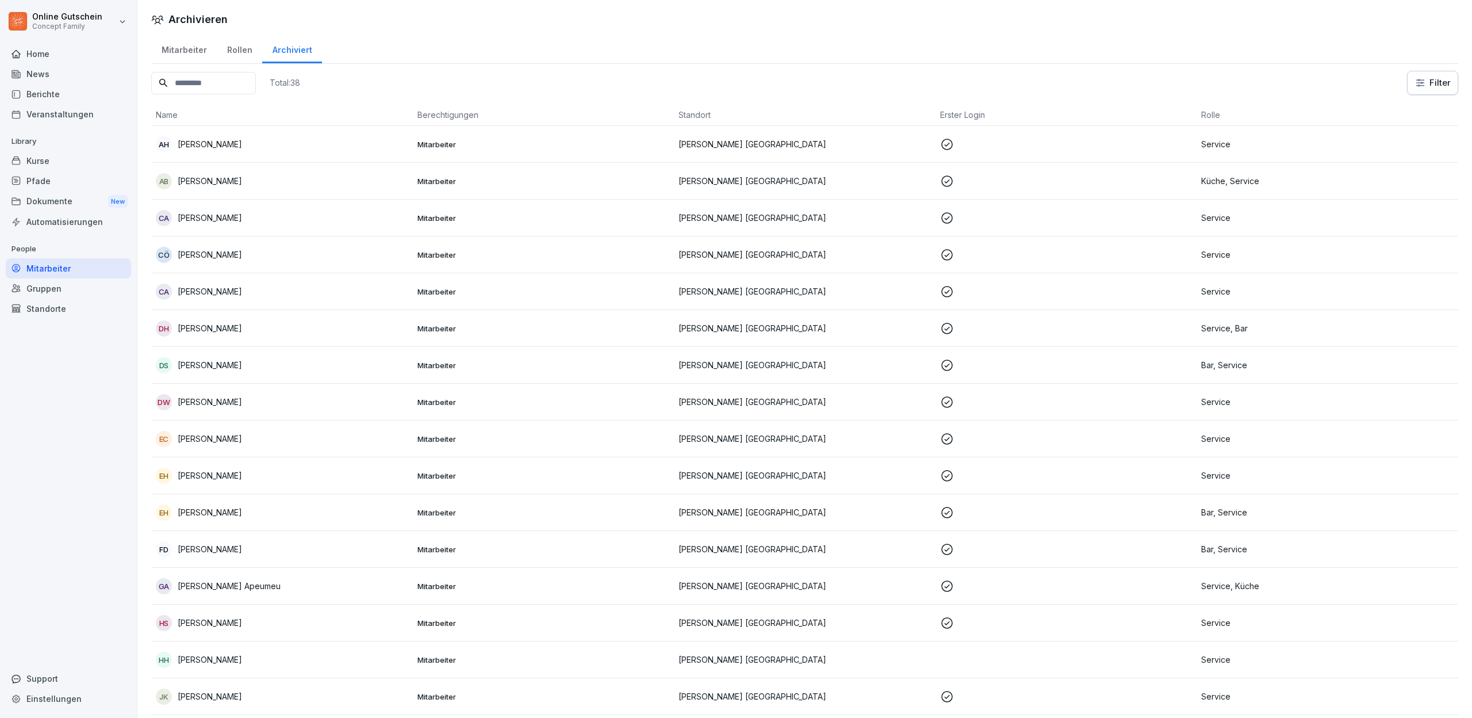
click at [195, 49] on div "Mitarbeiter" at bounding box center [184, 48] width 66 height 29
